Goal: Transaction & Acquisition: Purchase product/service

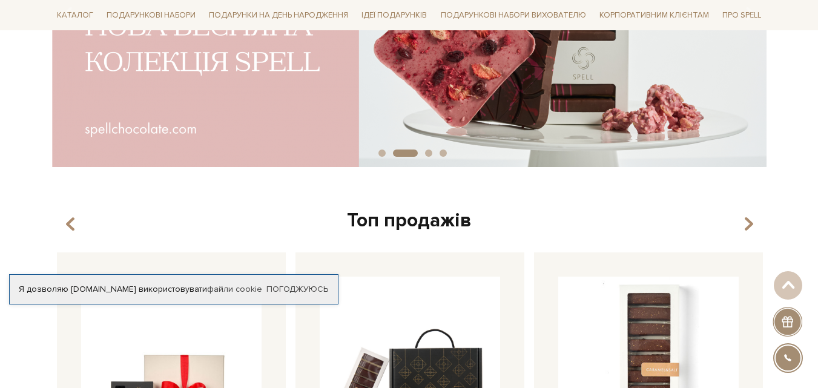
scroll to position [707, 0]
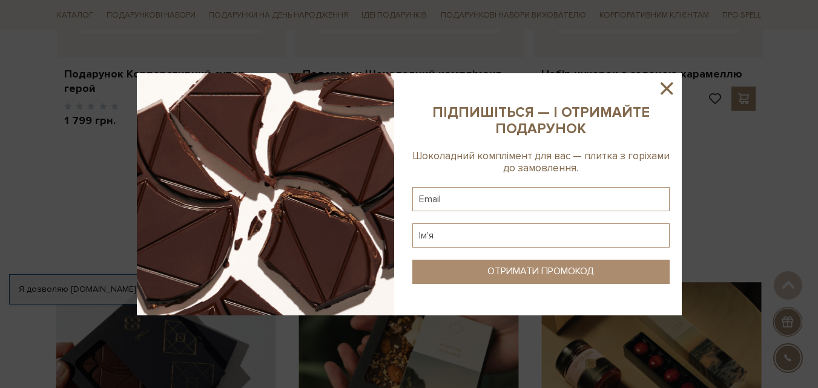
click at [670, 86] on icon at bounding box center [667, 88] width 21 height 21
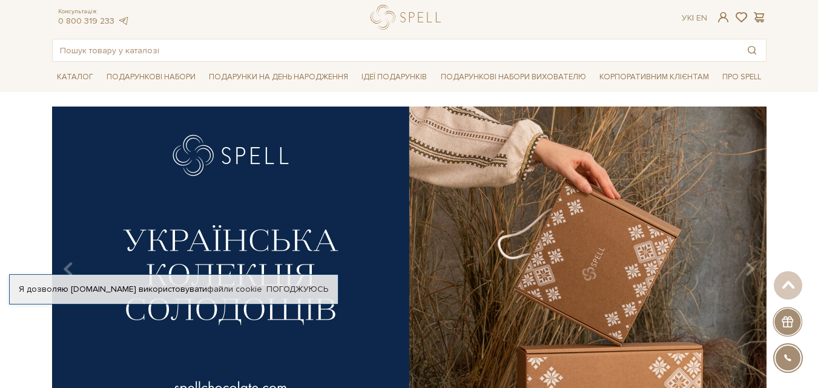
scroll to position [0, 0]
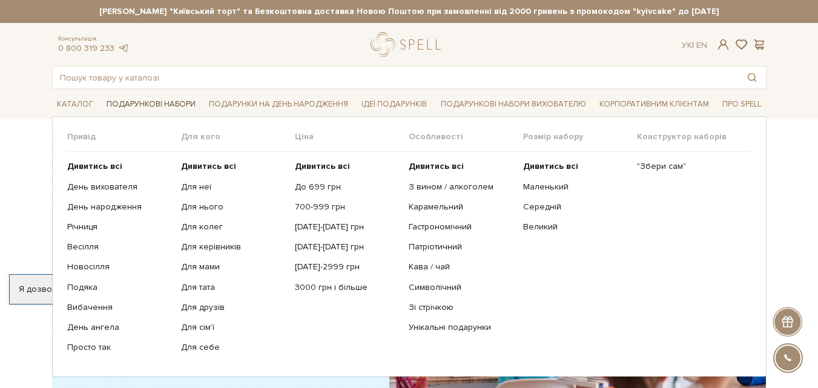
click at [117, 107] on link "Подарункові набори" at bounding box center [151, 104] width 99 height 19
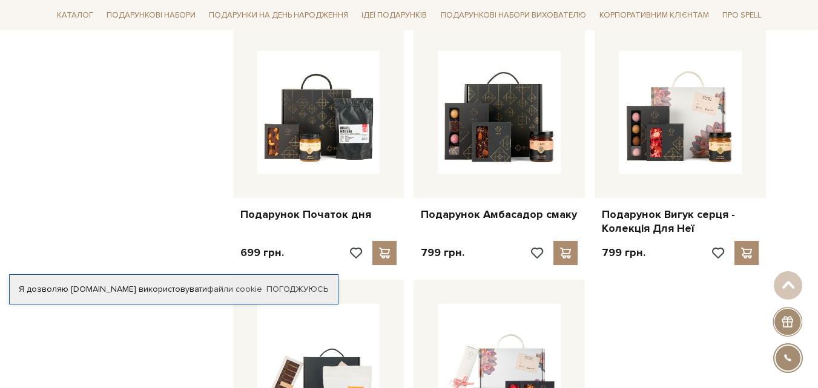
scroll to position [1272, 0]
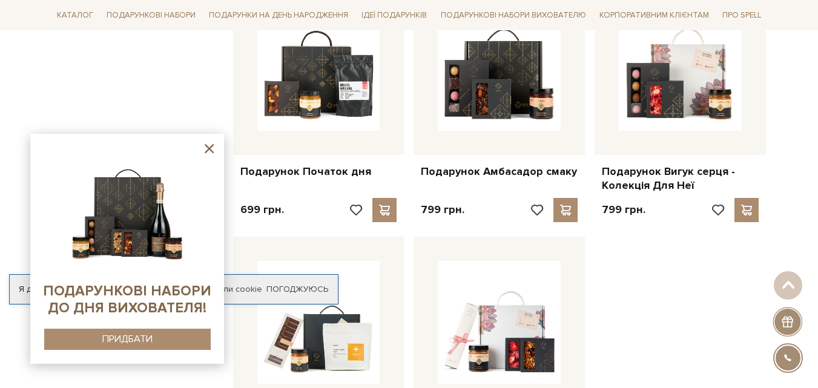
click at [205, 139] on sys-container-static at bounding box center [127, 249] width 194 height 230
click at [212, 151] on icon at bounding box center [209, 148] width 9 height 9
